Goal: Task Accomplishment & Management: Manage account settings

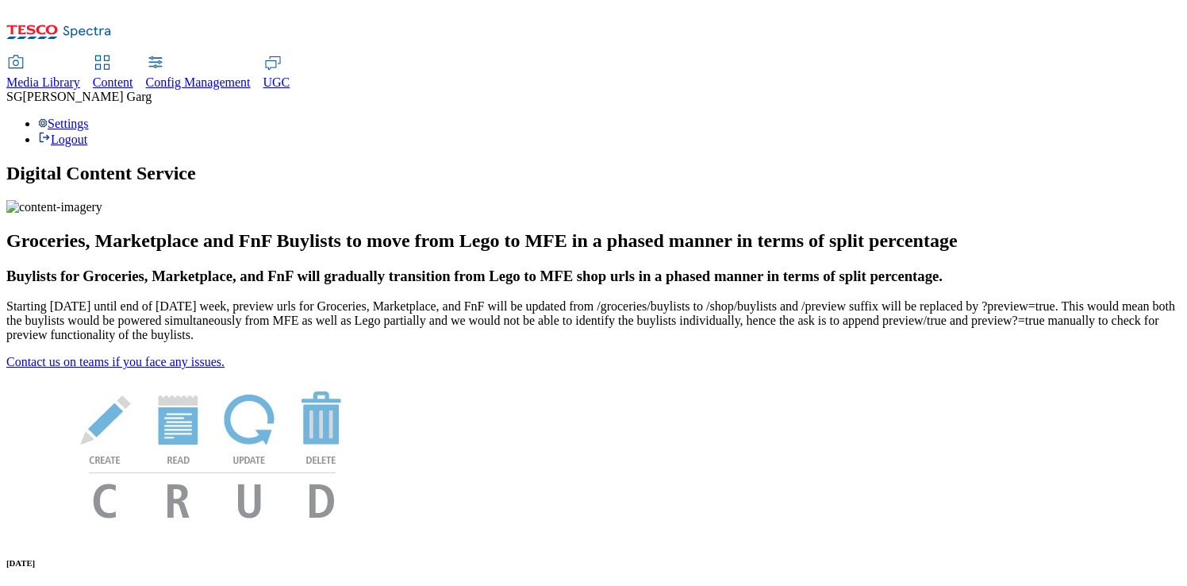
click at [133, 75] on span "Content" at bounding box center [113, 81] width 40 height 13
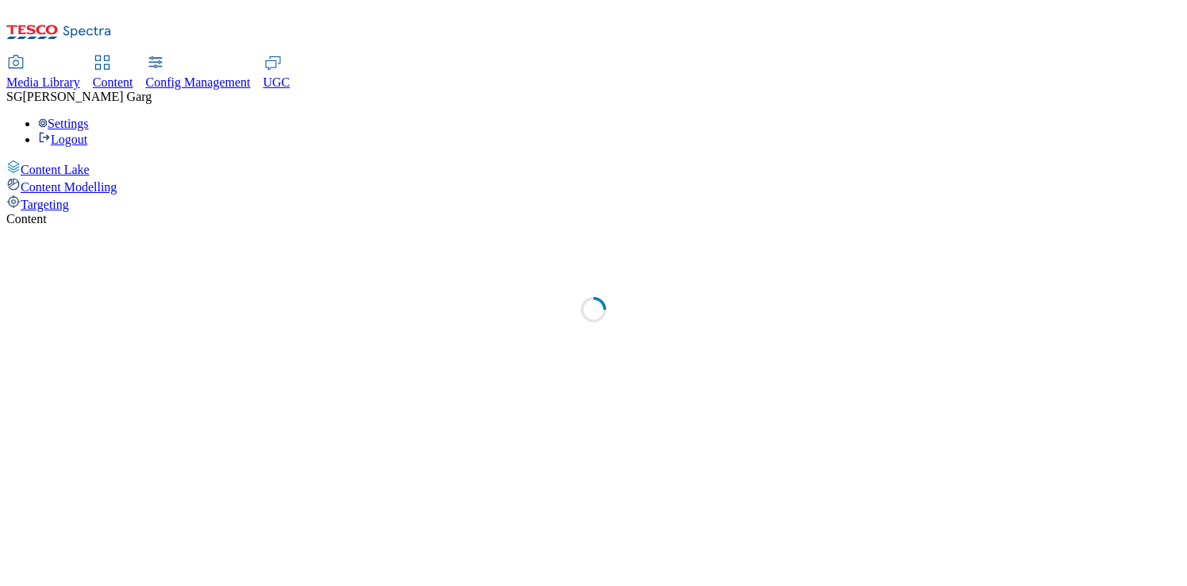
select select "group-comms"
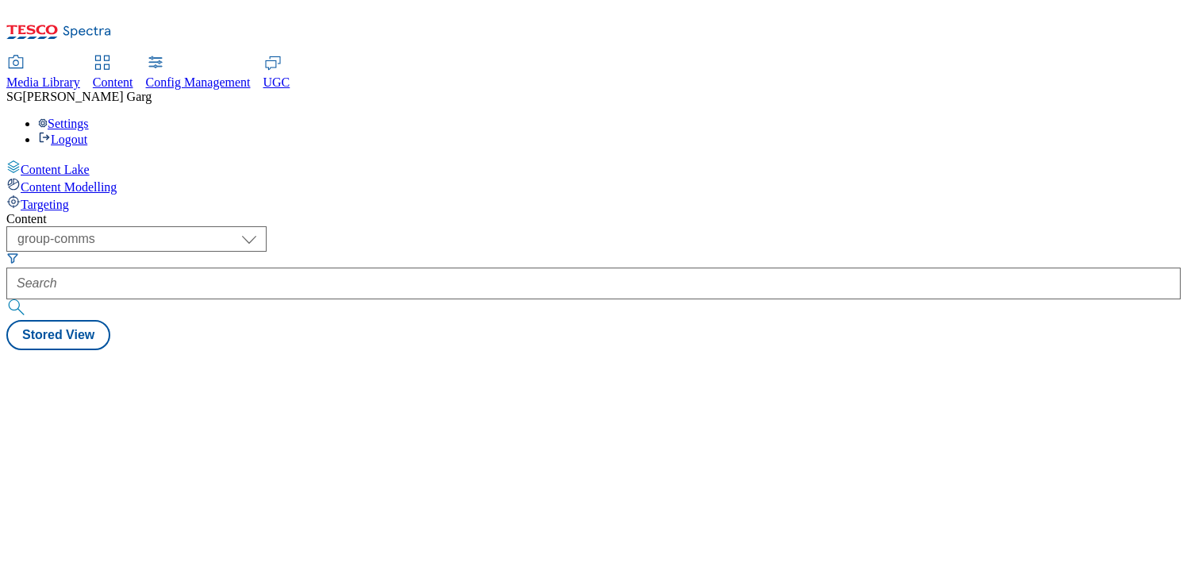
click at [69, 198] on span "Targeting" at bounding box center [45, 204] width 48 height 13
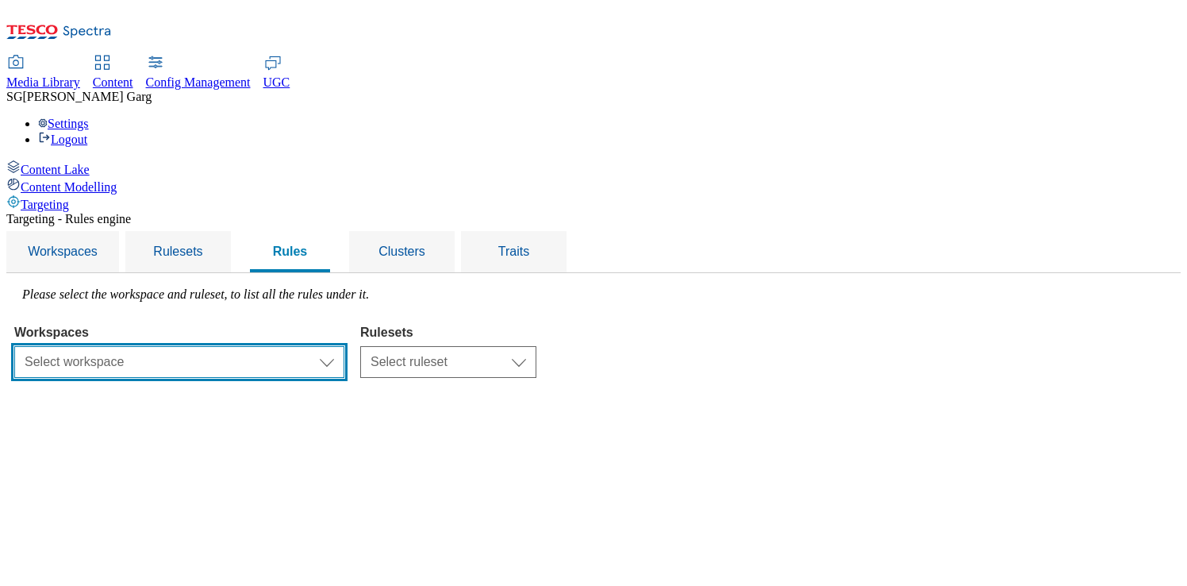
click at [328, 346] on select "Select workspace Test 20_sanity_august test 20th march Test_Sanity_28th_July Co…" at bounding box center [179, 362] width 330 height 32
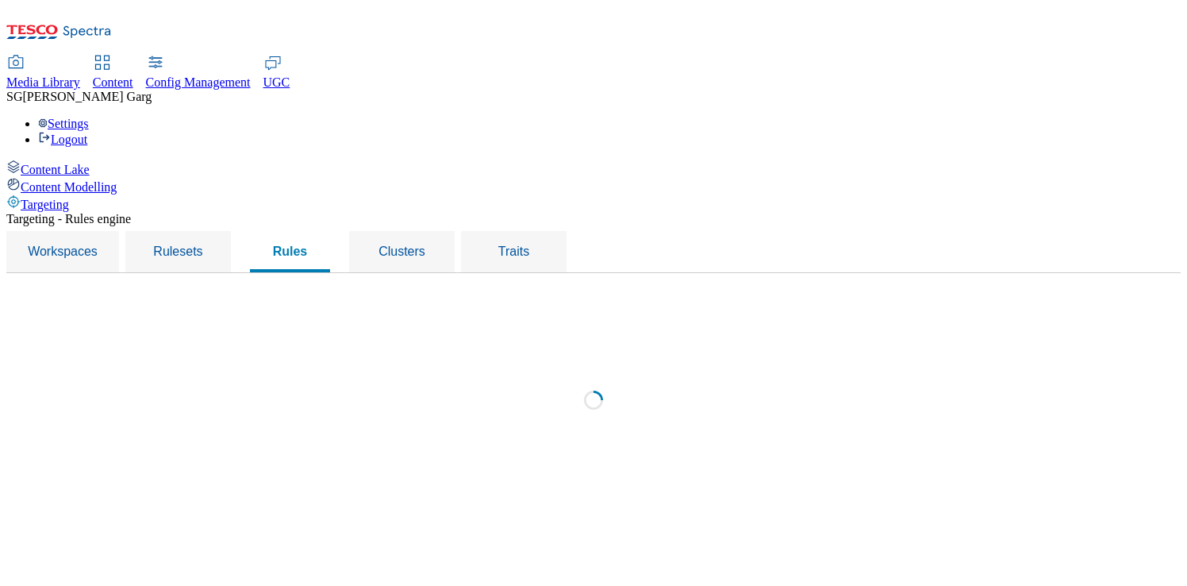
select select "f510054f-adaa-4692-b570-80fa3897127a"
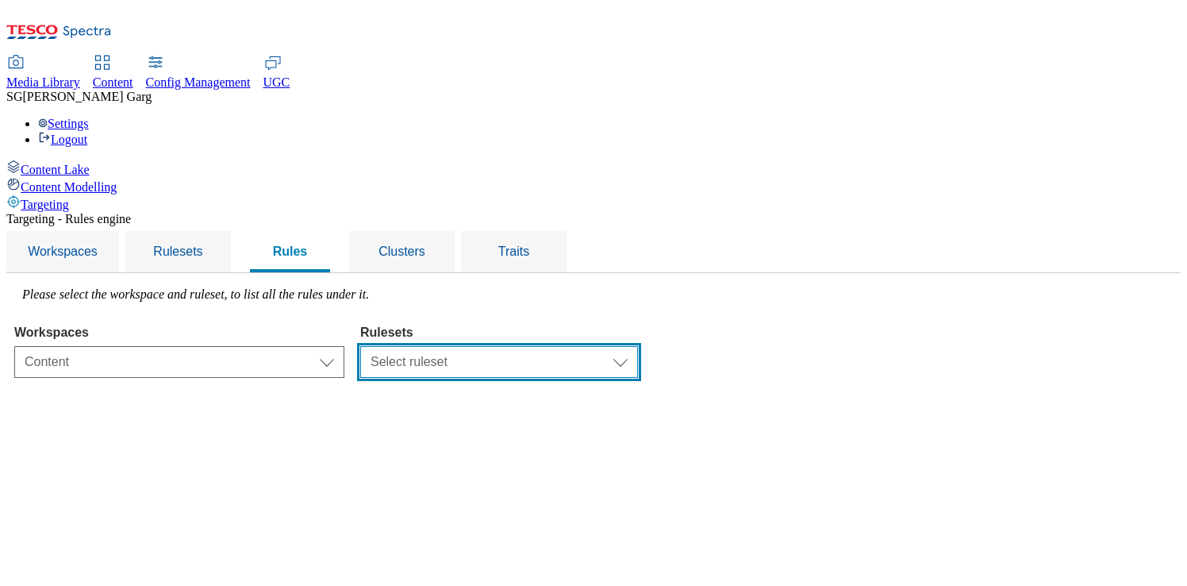
click at [620, 346] on select "Select ruleset CZ HU IE ROI SK TEST UK clubcard-roi clubcard-website customer-e…" at bounding box center [499, 362] width 278 height 32
select select "87837630-7157-4b0d-a987-68122c84fcaf"
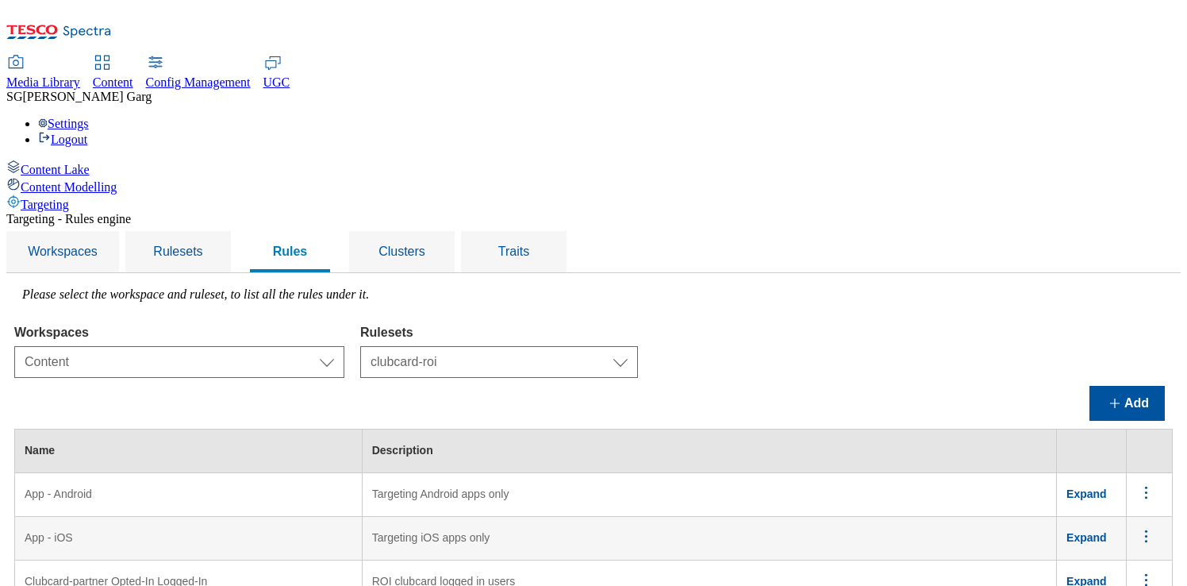
click at [1141, 117] on div "Settings Logout" at bounding box center [593, 132] width 1174 height 30
click at [89, 117] on link "Settings" at bounding box center [63, 123] width 51 height 13
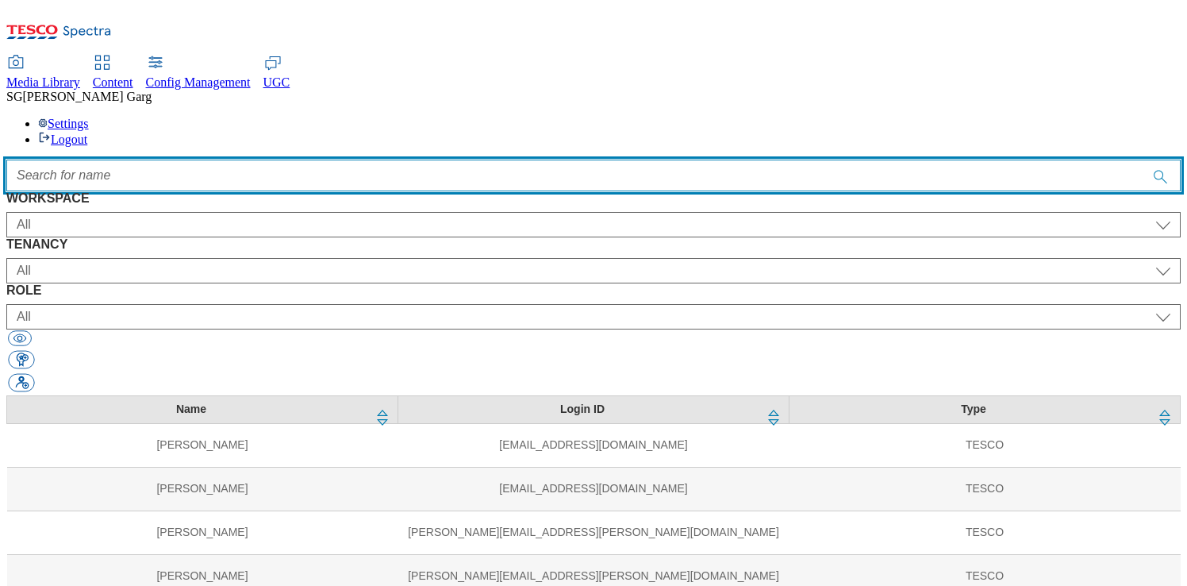
click at [407, 159] on input "Accessible label text" at bounding box center [593, 175] width 1174 height 32
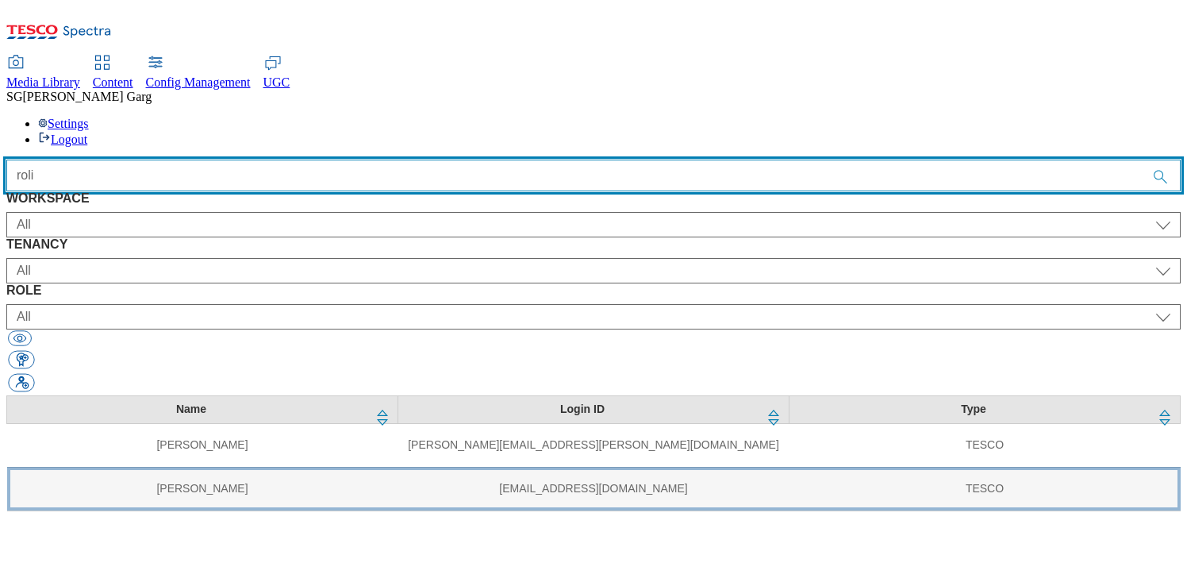
type input "roli"
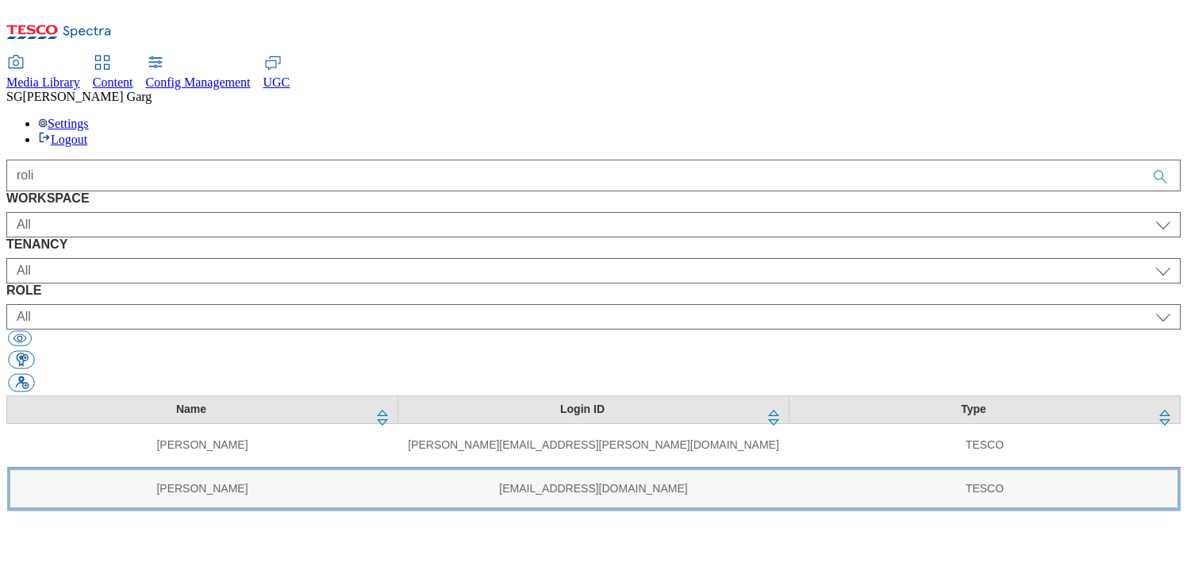
click at [190, 467] on td "Roli Agrawal" at bounding box center [202, 489] width 391 height 44
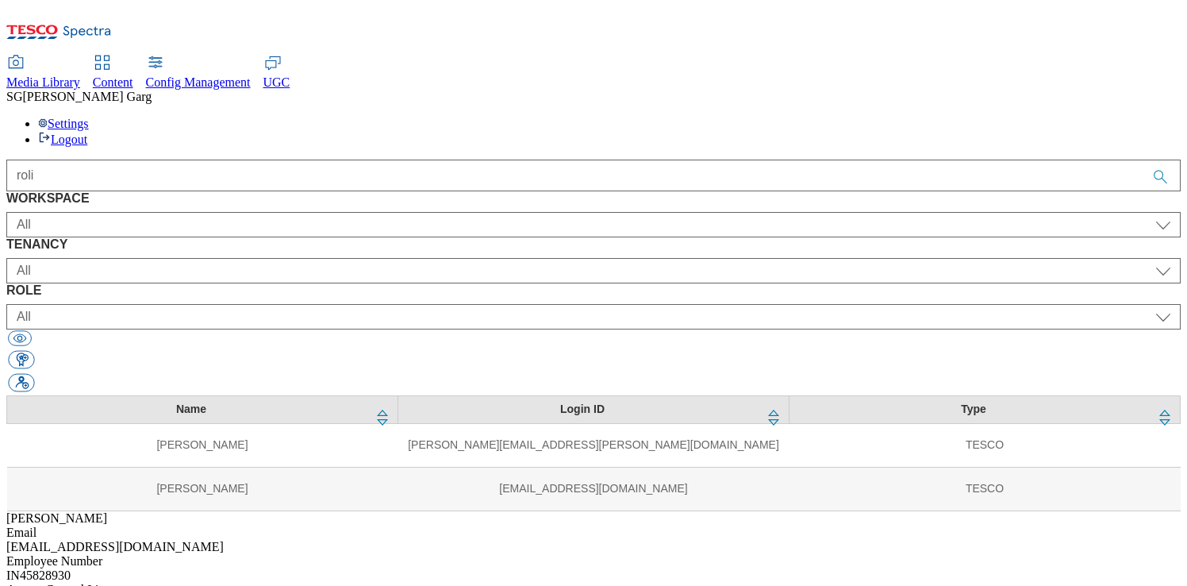
select select "content_editor"
select select "ghs-roi"
select select "buylist_senior_editor"
select select "ghs-uk"
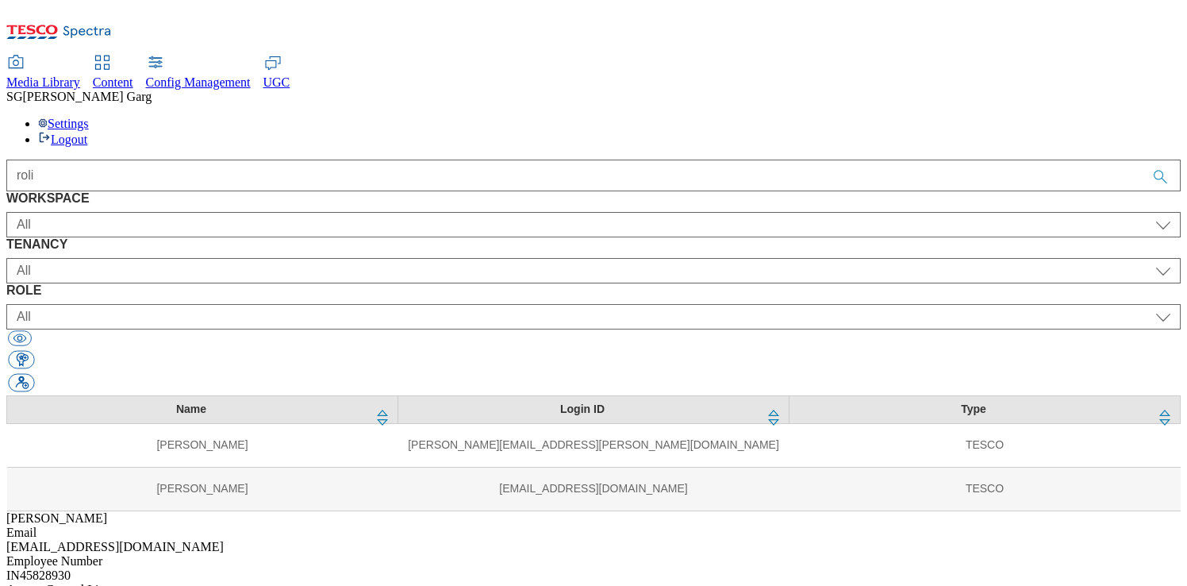
select select "buylist_senior_editor"
select select "All"
select select "targeting_rules_senior_editor"
select select "ghs-uk"
select select "targeting_rules_senior_editor"
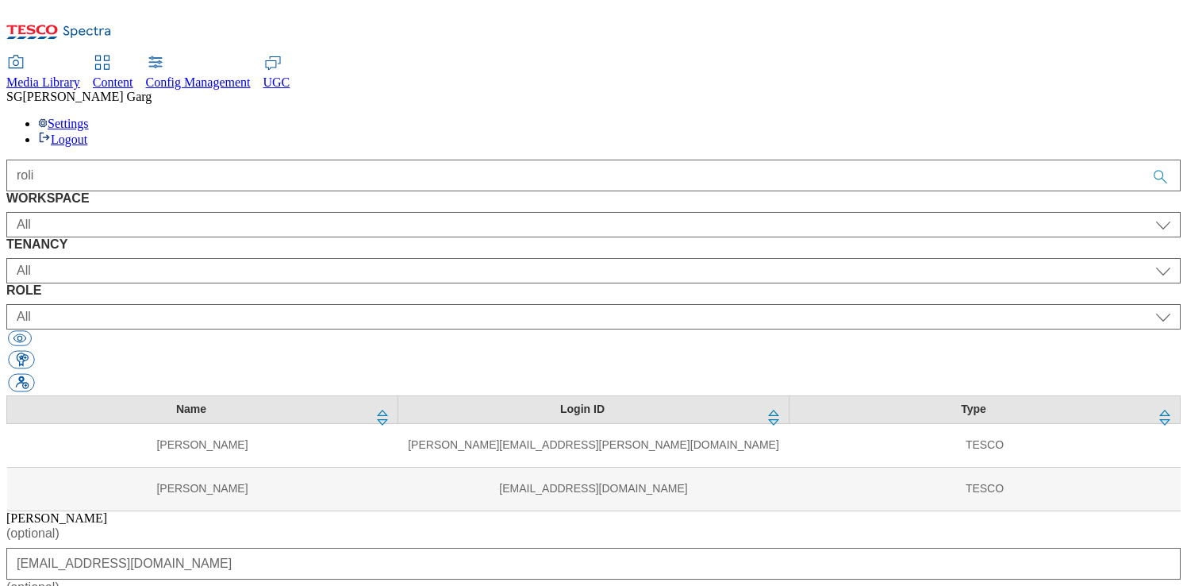
scroll to position [104, 0]
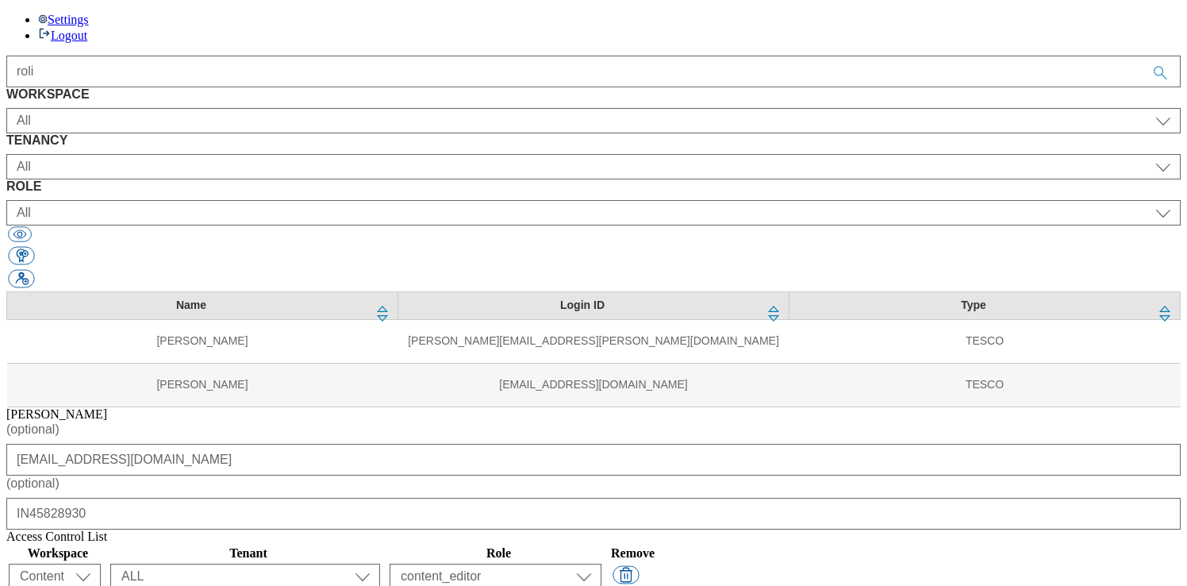
click at [380, 563] on select "ALL All all Clubcard Boost UK Clubcard Marketing Clubcard ROI clubcard-boost-uk…" at bounding box center [245, 575] width 270 height 25
select select "clubcard-roi"
select select "flare-email-mktg"
click at [601, 563] on select "content_designer content_editor content_read developer guest media_admin modera…" at bounding box center [496, 575] width 212 height 25
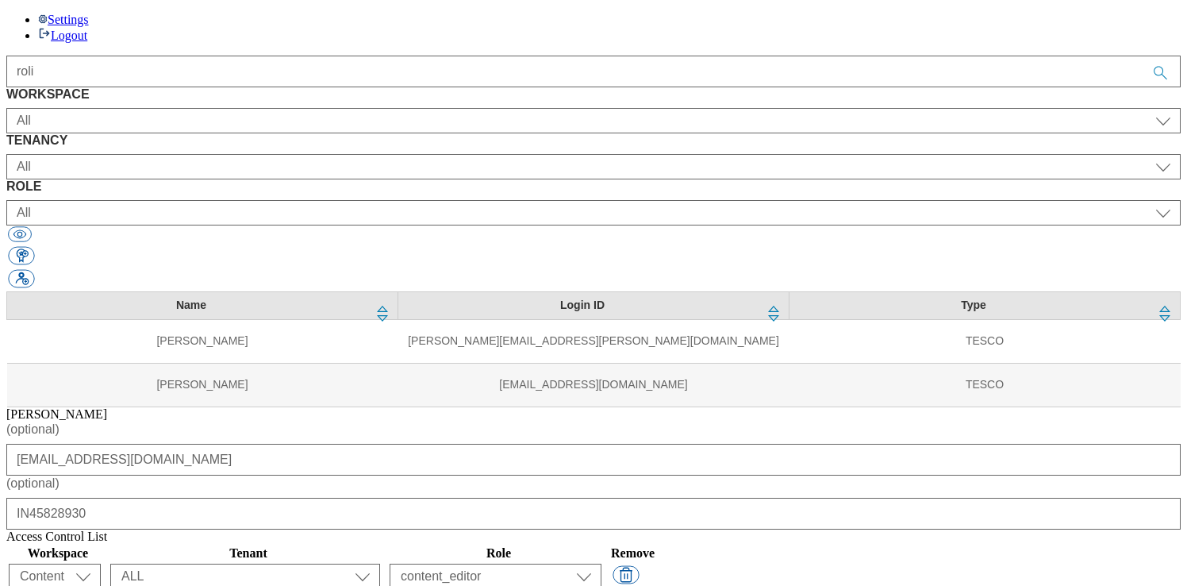
select select "targeting_rules_senior_editor"
click at [380, 563] on select "ALL All all Clubcard Boost UK Clubcard Marketing Clubcard ROI clubcard-boost-uk…" at bounding box center [245, 575] width 270 height 25
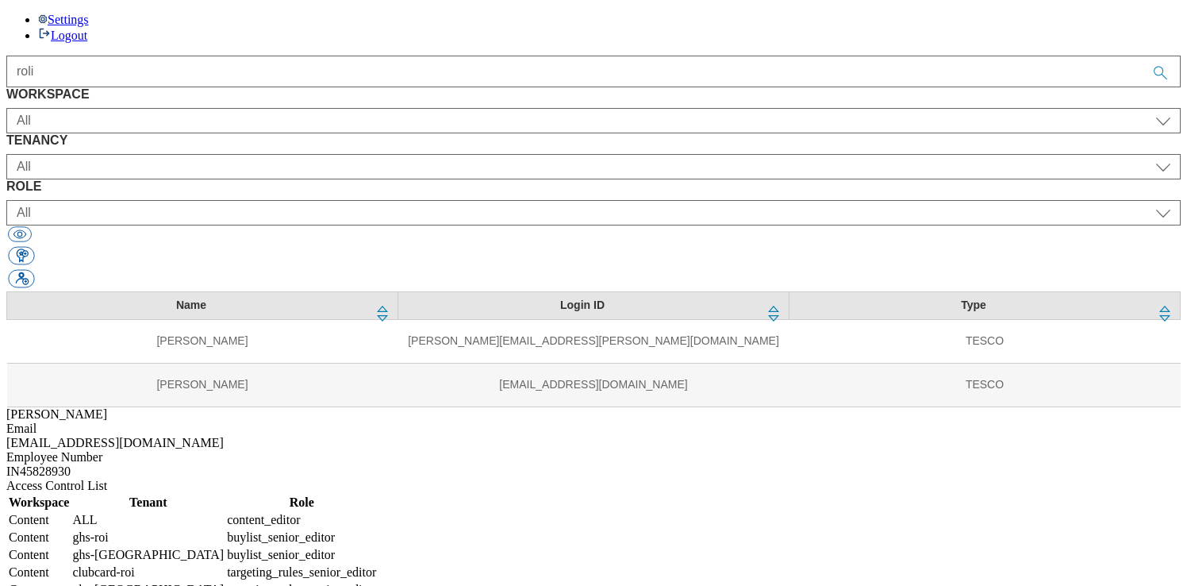
scroll to position [0, 0]
